Goal: Information Seeking & Learning: Find specific page/section

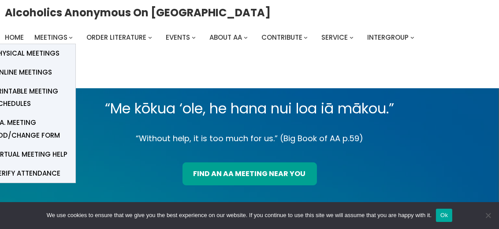
click at [58, 42] on span "Meetings" at bounding box center [50, 37] width 33 height 9
click at [52, 57] on span "Physical Meetings" at bounding box center [27, 53] width 66 height 12
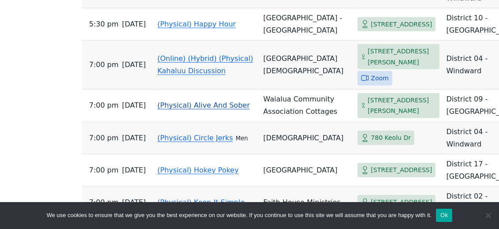
scroll to position [931, 0]
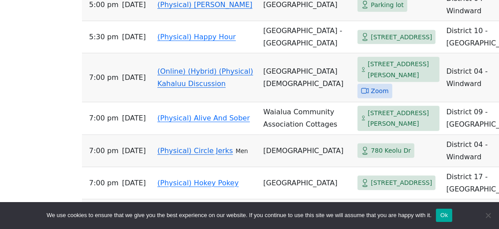
click at [191, 146] on link "(Physical) Circle Jerks" at bounding box center [194, 150] width 75 height 8
